Goal: Information Seeking & Learning: Learn about a topic

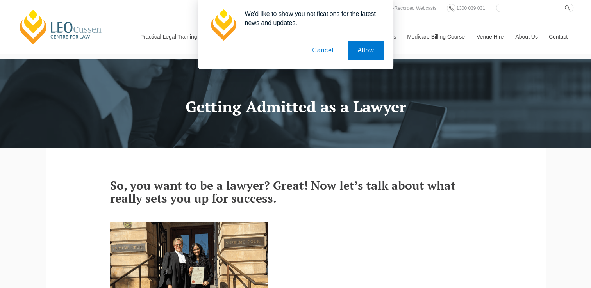
drag, startPoint x: 364, startPoint y: 51, endPoint x: 321, endPoint y: 78, distance: 50.6
click at [364, 51] on button "Allow" at bounding box center [366, 51] width 36 height 20
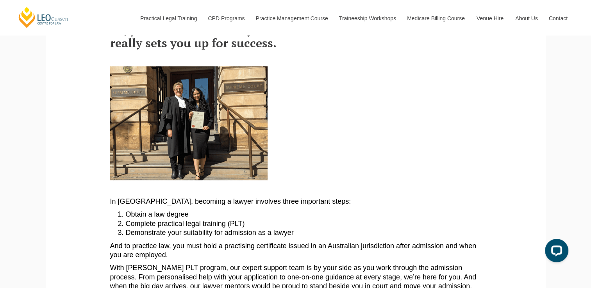
scroll to position [156, 0]
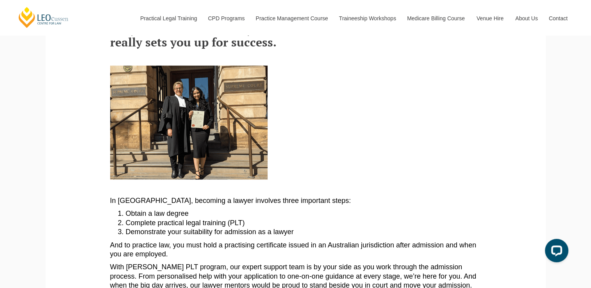
click at [200, 141] on img at bounding box center [188, 123] width 157 height 114
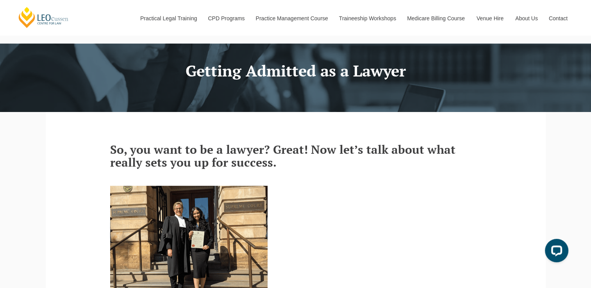
scroll to position [0, 0]
